Goal: Information Seeking & Learning: Learn about a topic

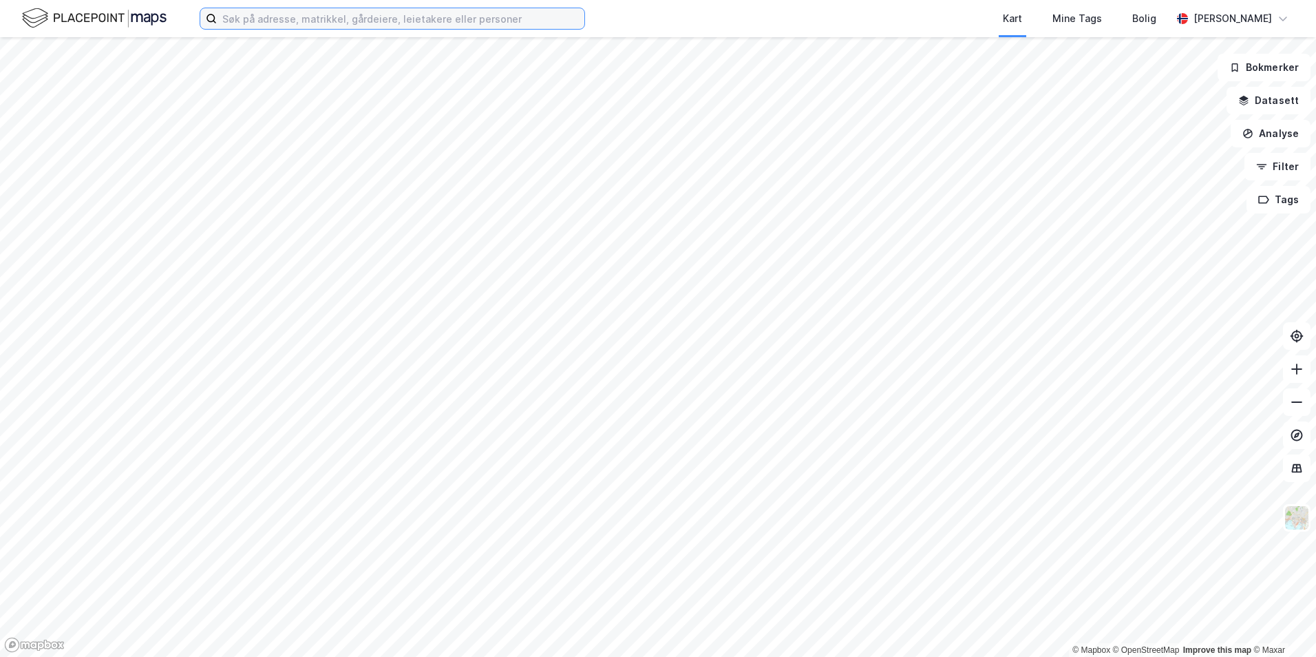
click at [370, 24] on input at bounding box center [401, 18] width 368 height 21
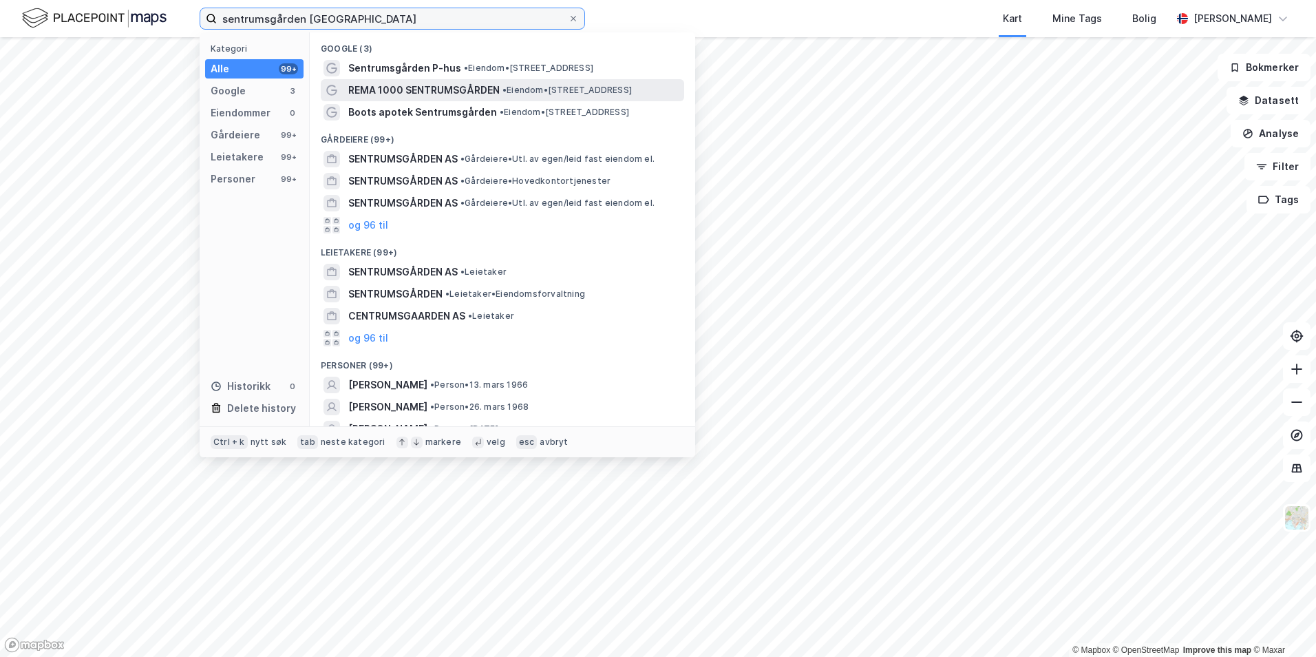
type input "sentrumsgården [GEOGRAPHIC_DATA]"
click at [425, 88] on span "REMA 1000 SENTRUMSGÅRDEN" at bounding box center [423, 90] width 151 height 17
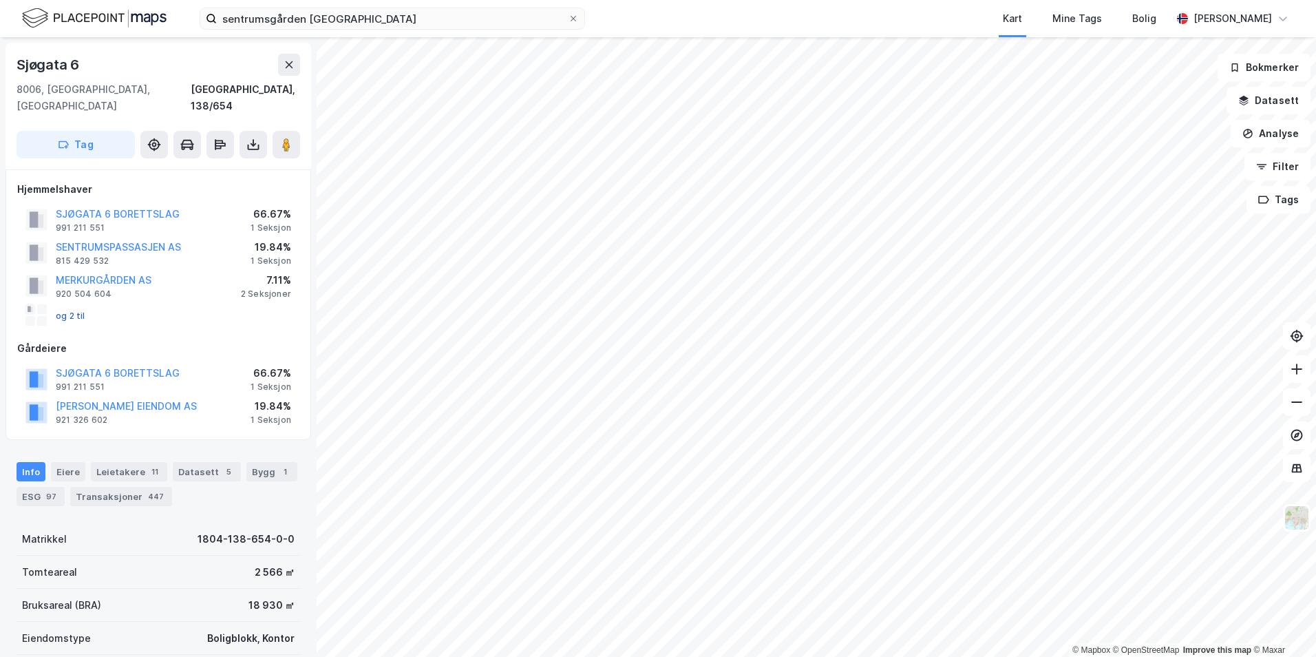
click at [0, 0] on button "og 2 til" at bounding box center [0, 0] width 0 height 0
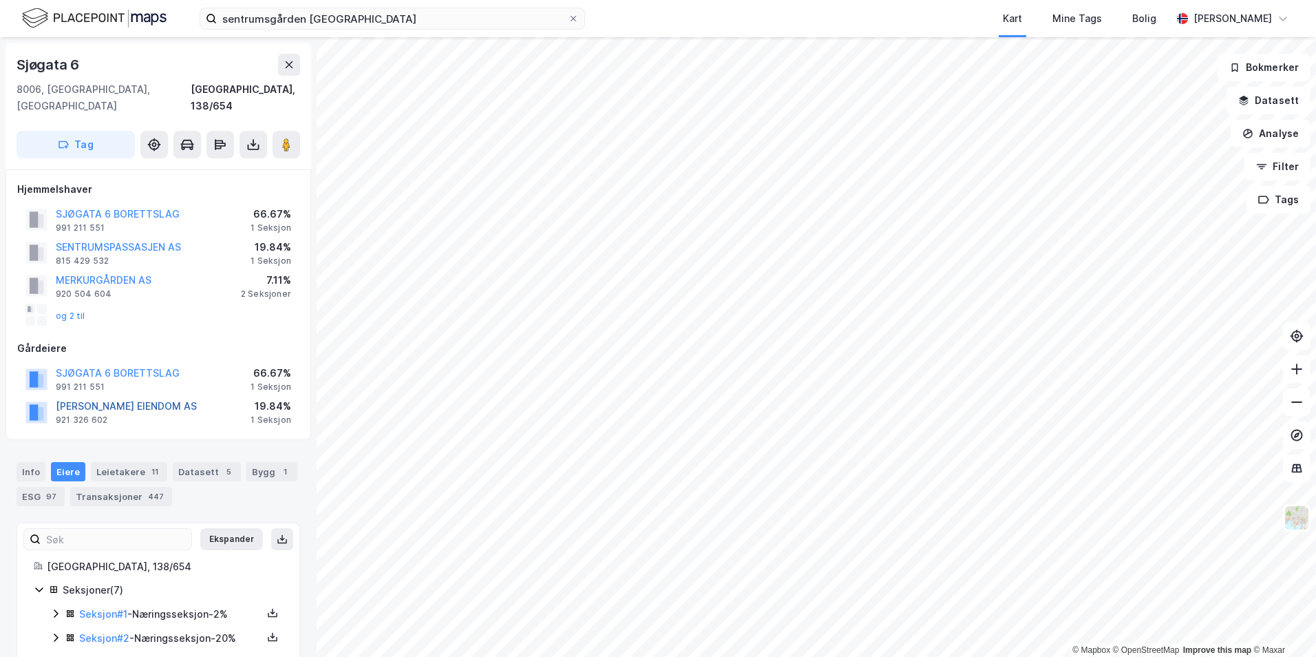
click at [0, 0] on button "[PERSON_NAME] EIENDOM AS" at bounding box center [0, 0] width 0 height 0
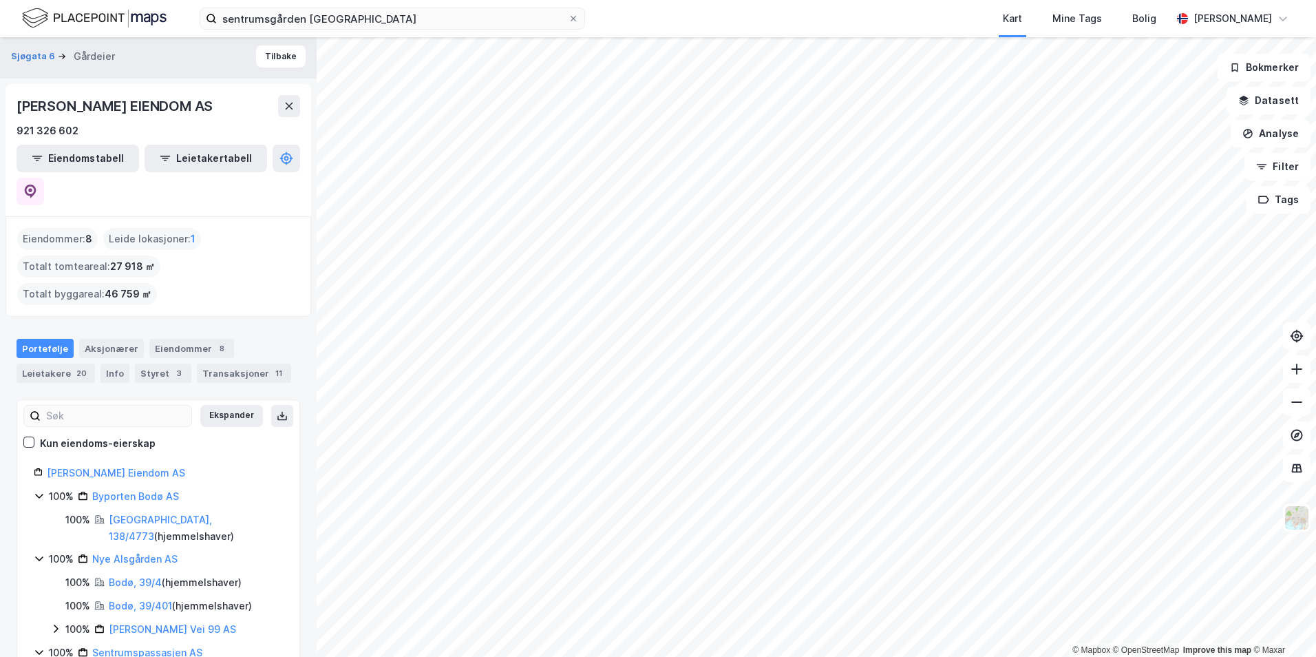
scroll to position [3, 0]
click at [171, 646] on link "Sentrumspassasjen AS" at bounding box center [147, 652] width 110 height 12
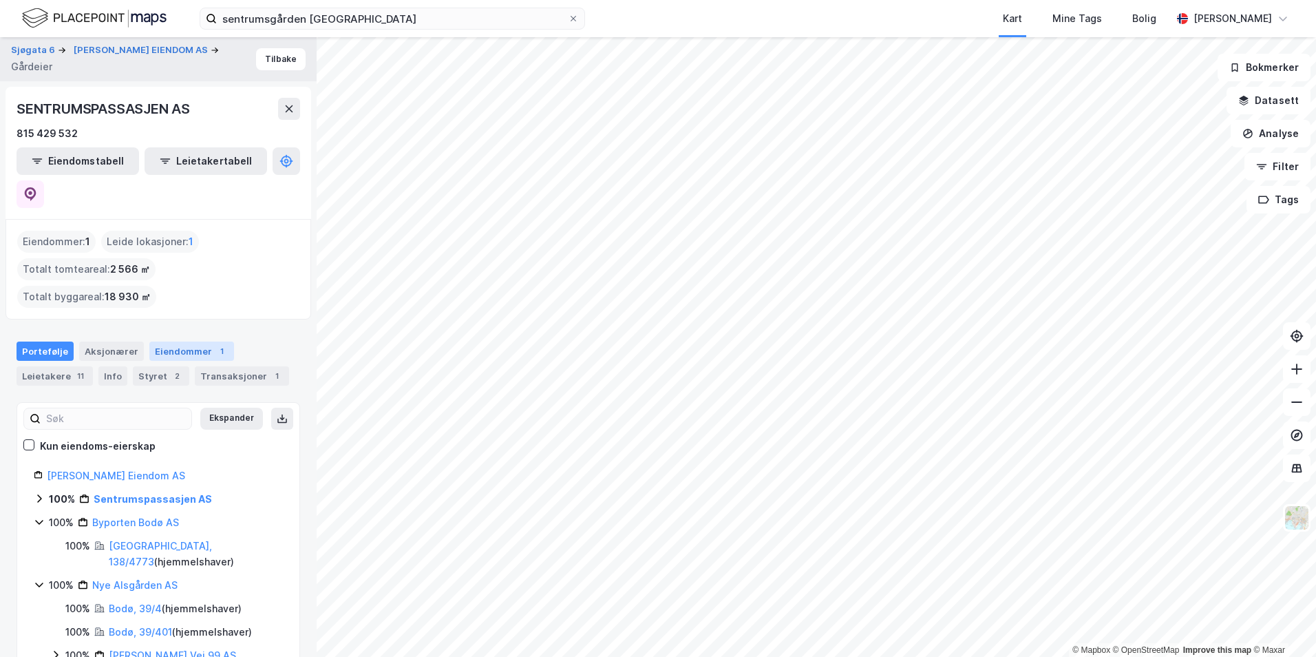
click at [165, 341] on div "Eiendommer 1" at bounding box center [191, 350] width 85 height 19
